Goal: Use online tool/utility

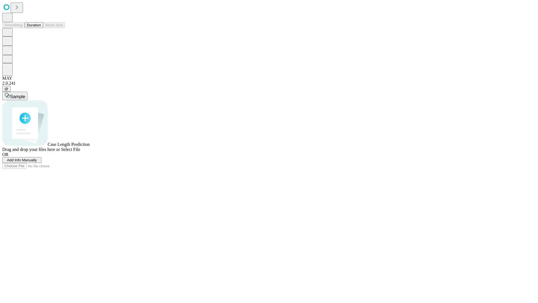
click at [41, 28] on button "Duration" at bounding box center [34, 25] width 18 height 6
click at [25, 94] on span "Sample" at bounding box center [17, 96] width 15 height 5
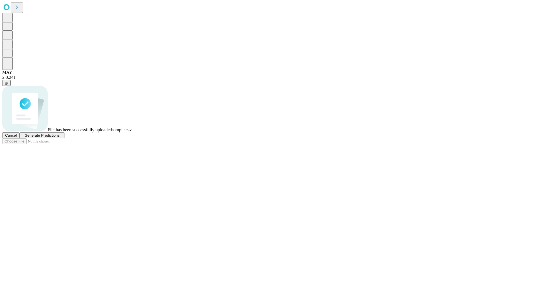
click at [59, 137] on span "Generate Predictions" at bounding box center [41, 135] width 35 height 4
